Goal: Use online tool/utility: Utilize a website feature to perform a specific function

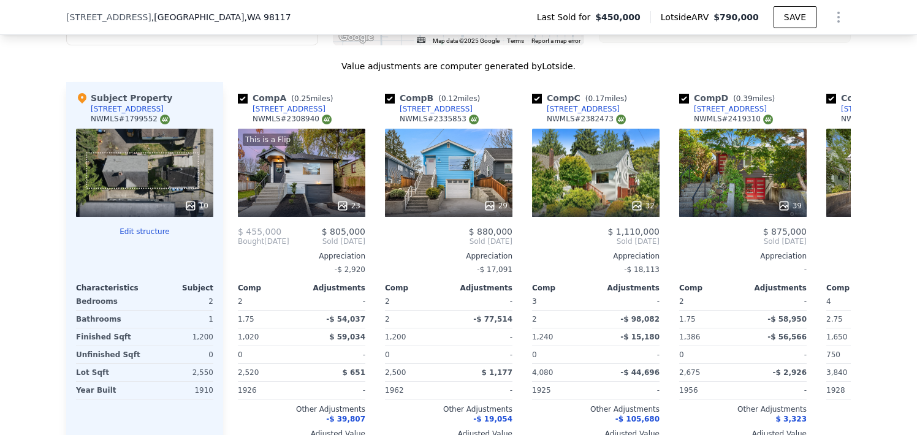
scroll to position [1106, 0]
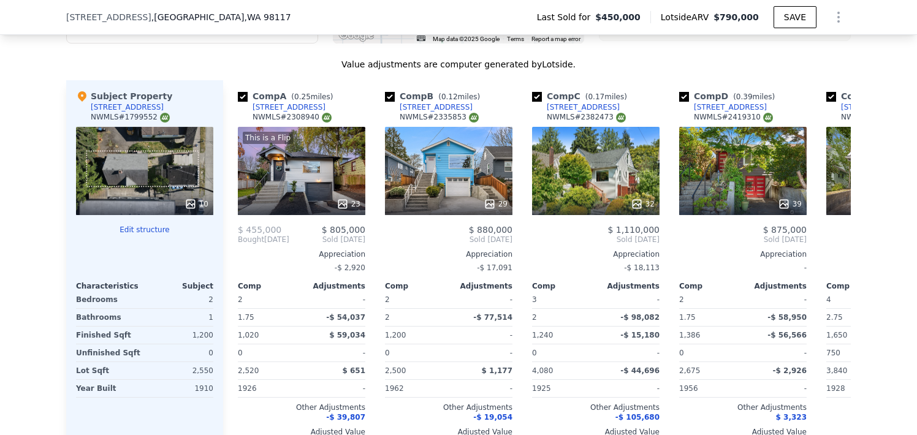
click at [139, 235] on button "Edit structure" at bounding box center [144, 230] width 137 height 10
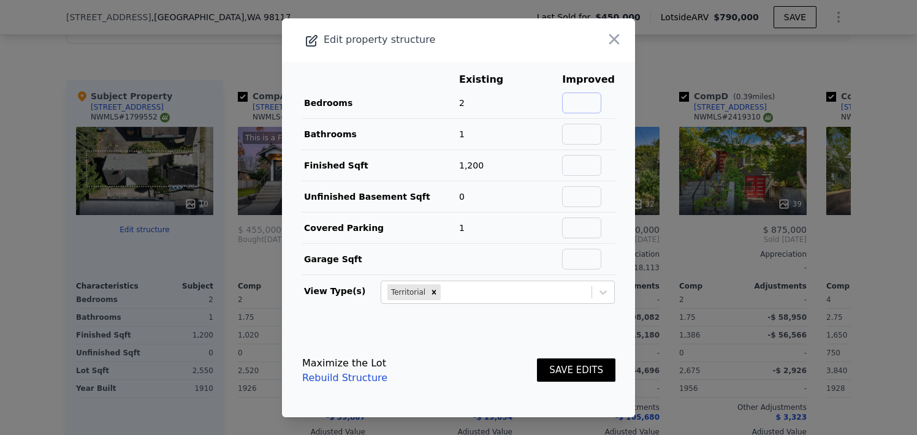
click at [573, 105] on input "text" at bounding box center [581, 103] width 39 height 21
type input "3"
click at [589, 133] on input "text" at bounding box center [581, 134] width 39 height 21
type input "2.5"
click at [591, 172] on input "text" at bounding box center [581, 165] width 39 height 21
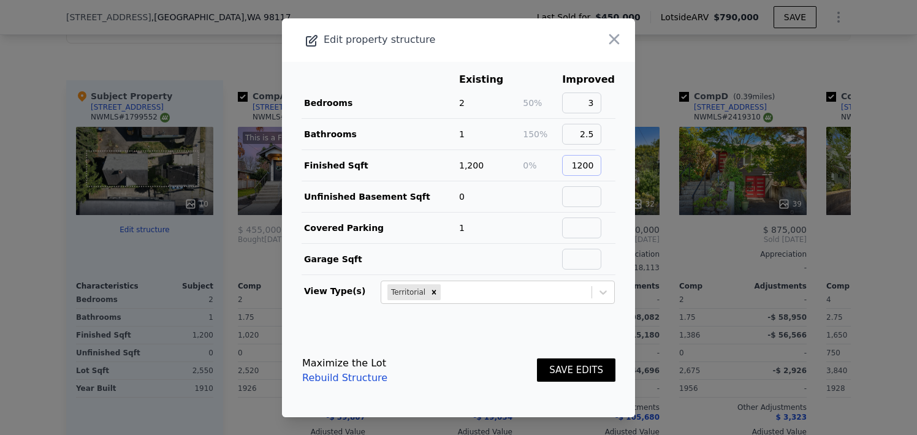
type input "1200"
click at [582, 197] on input "text" at bounding box center [581, 196] width 39 height 21
type input "0"
click at [586, 232] on input "text" at bounding box center [581, 228] width 39 height 21
type input "0"
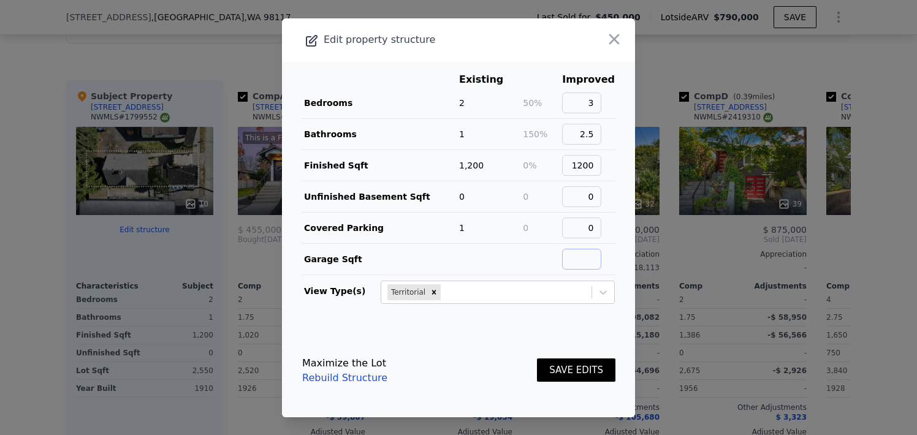
click at [590, 263] on input "text" at bounding box center [581, 259] width 39 height 21
click at [617, 331] on footer "Maximize the Lot Rebuild Structure SAVE EDITS" at bounding box center [458, 370] width 353 height 93
click at [435, 296] on div "Remove Territorial" at bounding box center [433, 292] width 13 height 16
click at [573, 366] on button "SAVE EDITS" at bounding box center [576, 371] width 78 height 24
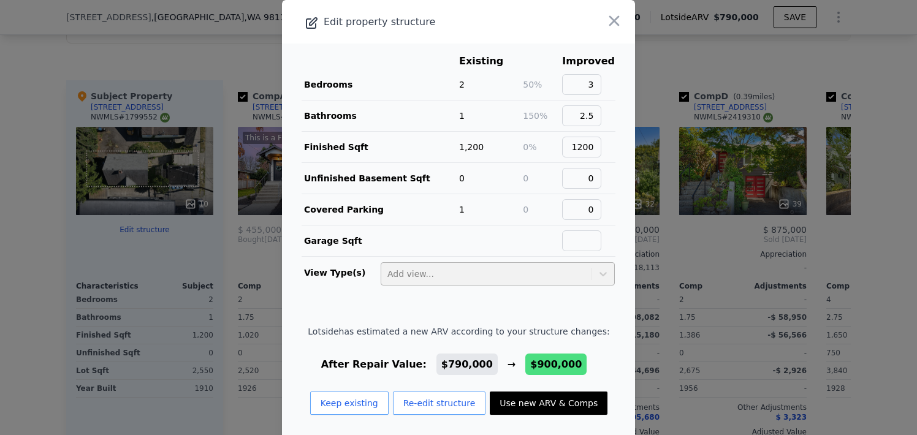
scroll to position [9, 0]
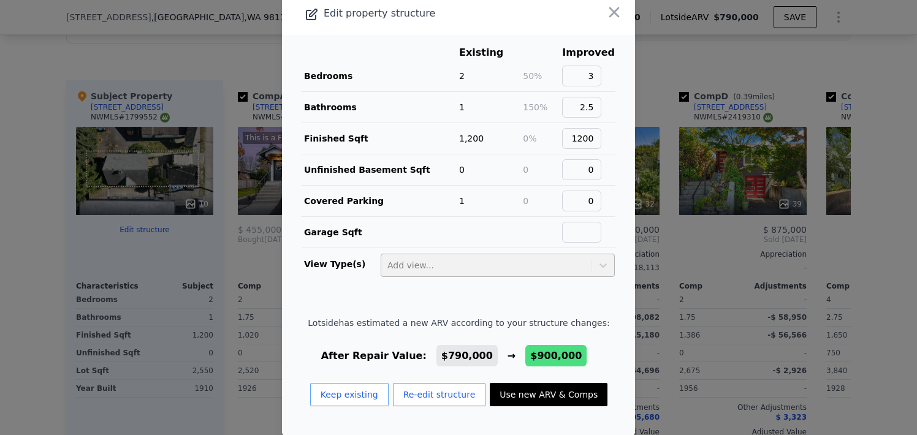
click at [543, 397] on button "Use new ARV & Comps" at bounding box center [549, 394] width 118 height 23
type input "$ 900,000"
type input "$ 345,641"
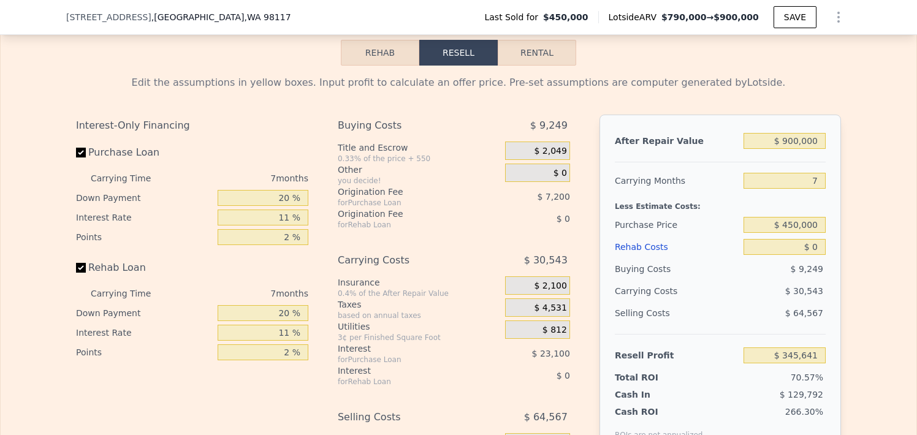
scroll to position [1646, 0]
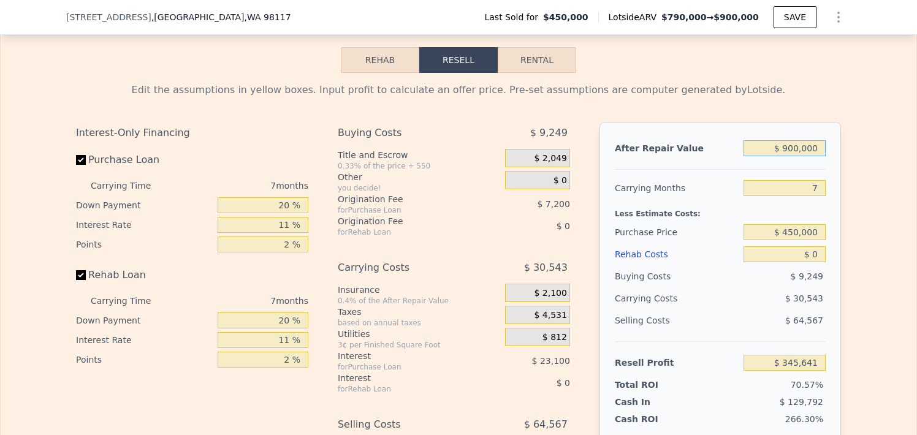
click at [785, 156] on input "$ 900,000" at bounding box center [785, 148] width 82 height 16
drag, startPoint x: 790, startPoint y: 167, endPoint x: 780, endPoint y: 167, distance: 9.2
click at [780, 156] on input "$ 900,000" at bounding box center [785, 148] width 82 height 16
type input "$ 70,000"
type input "-$ 423,384"
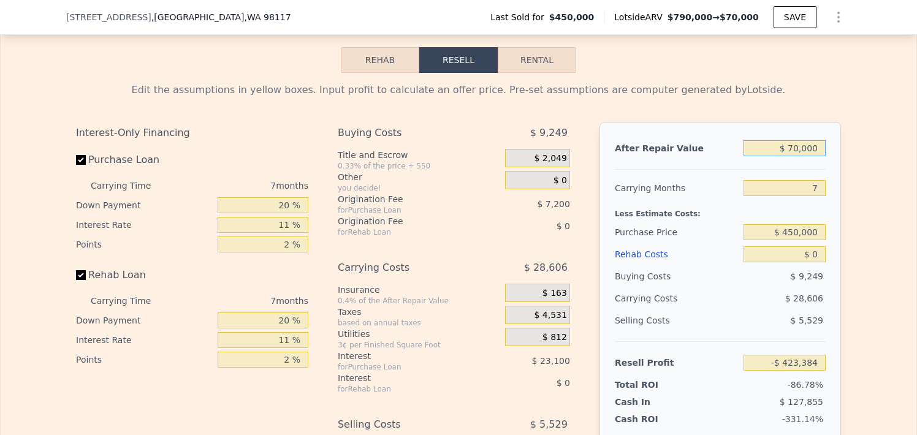
type input "$ 750,000"
type input "$ 206,660"
type input "$ 750,000"
click at [839, 107] on div "Edit the assumptions in yellow boxes. Input profit to calculate an offer price.…" at bounding box center [458, 301] width 785 height 456
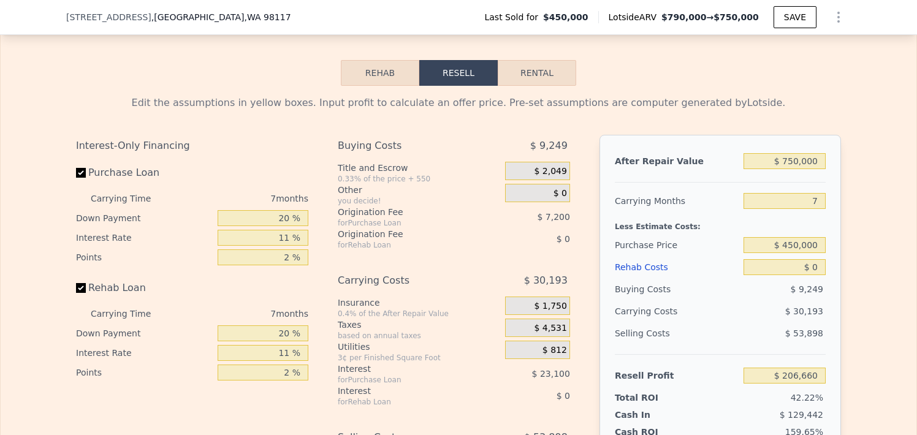
scroll to position [1560, 0]
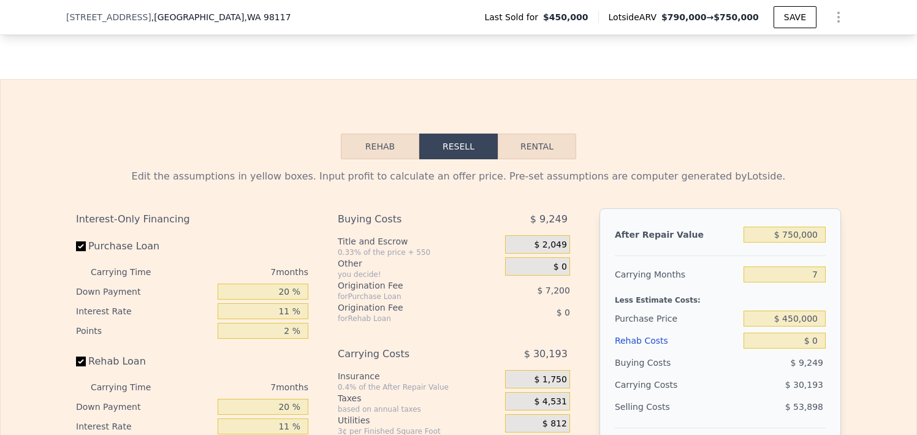
click at [544, 159] on button "Rental" at bounding box center [537, 147] width 78 height 26
select select "30"
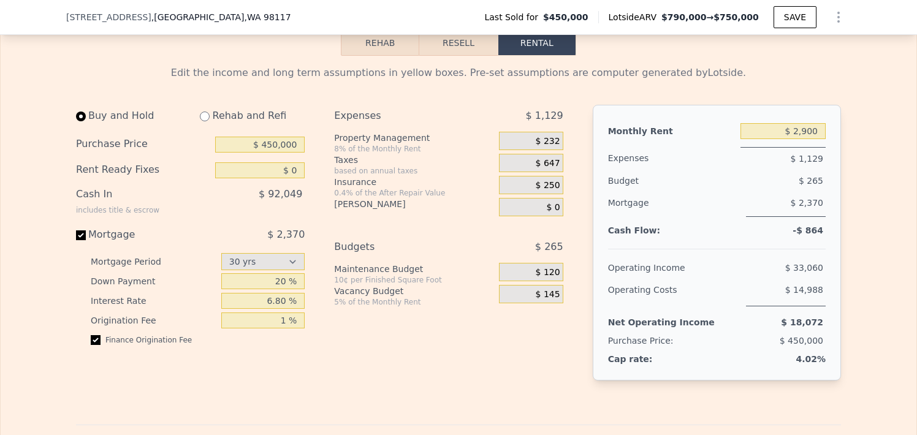
scroll to position [1679, 0]
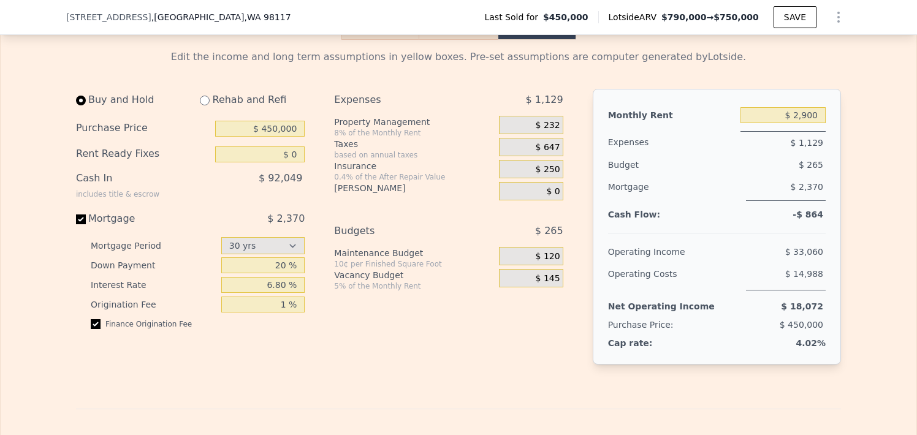
click at [205, 111] on div "Rehab and Refi" at bounding box center [247, 100] width 115 height 22
click at [200, 105] on input "radio" at bounding box center [205, 101] width 10 height 10
radio input "true"
type input "$ 3,800"
select select "30"
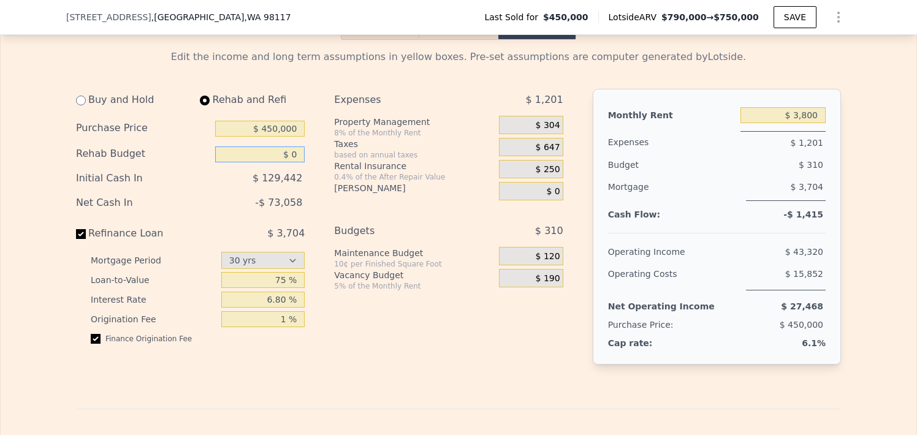
click at [271, 162] on input "$ 0" at bounding box center [260, 155] width 90 height 16
type input "$ 87,000"
click at [383, 364] on div "Expenses $ 1,201 Property Management 8% of the Monthly Rent $ 304 Taxes based o…" at bounding box center [453, 236] width 238 height 295
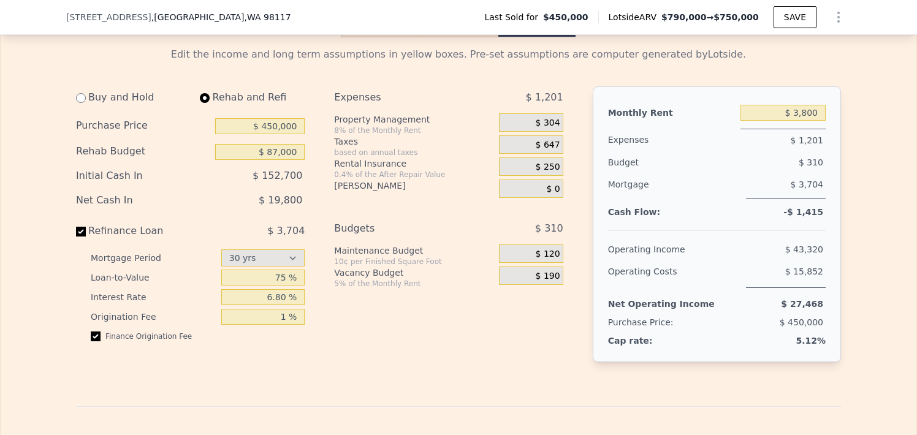
scroll to position [1753, 0]
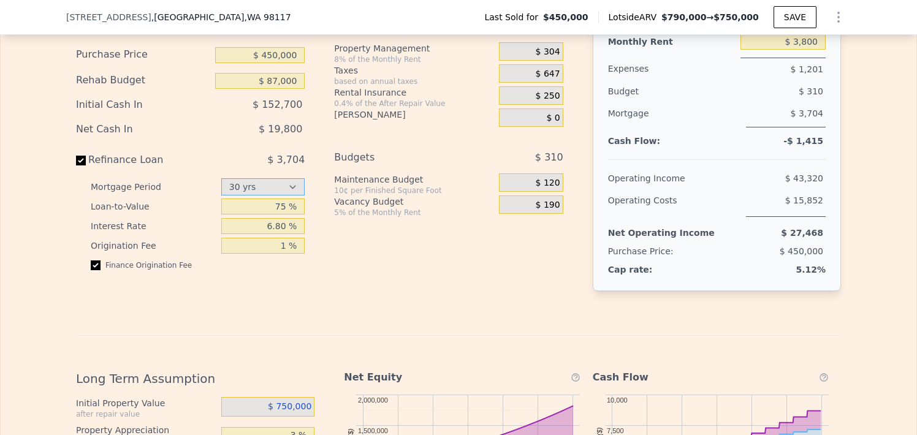
click at [273, 196] on select "15 yrs 30 yrs" at bounding box center [263, 186] width 84 height 17
select select "15"
click at [335, 301] on div "Expenses $ 1,201 Property Management 8% of the Monthly Rent $ 304 Taxes based o…" at bounding box center [453, 162] width 238 height 295
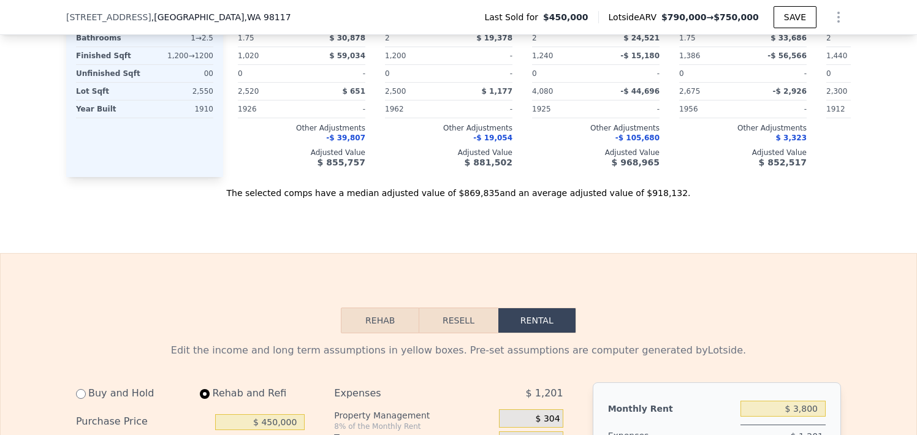
scroll to position [1654, 0]
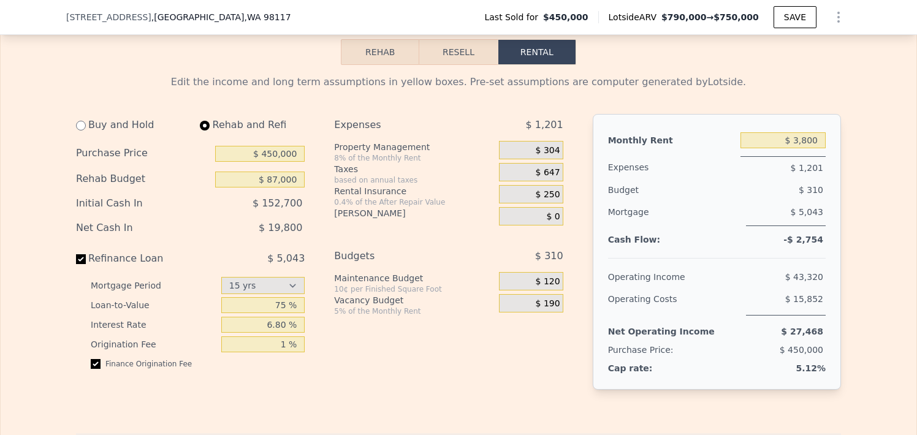
select select "30"
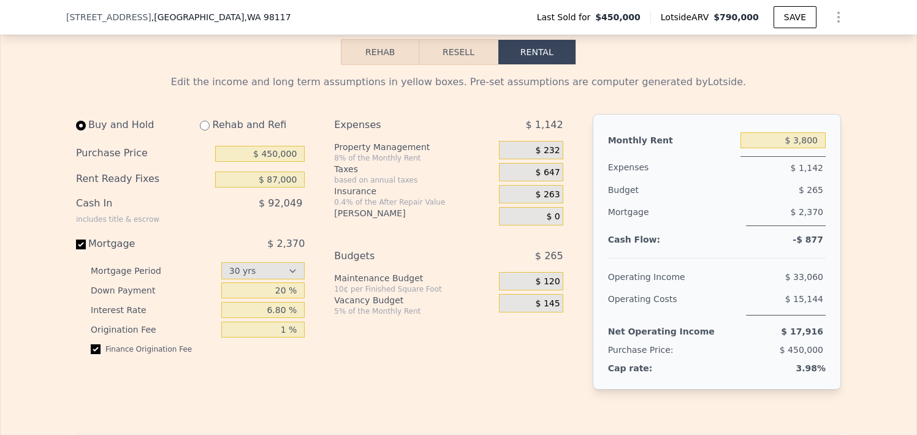
type input "$ 0"
type input "$ 2,900"
